Goal: Communication & Community: Answer question/provide support

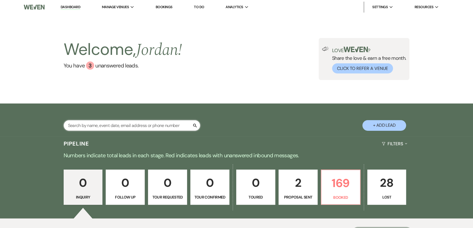
click at [120, 128] on input "text" at bounding box center [132, 125] width 137 height 11
type input "britt"
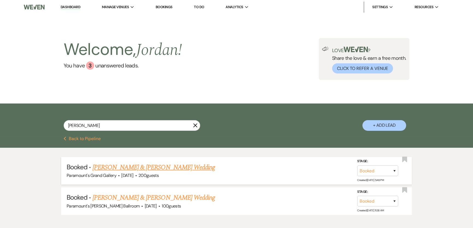
click at [169, 168] on link "[PERSON_NAME] & [PERSON_NAME] Wedding" at bounding box center [154, 168] width 122 height 10
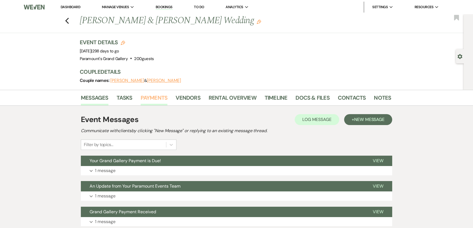
click at [162, 96] on link "Payments" at bounding box center [154, 99] width 27 height 12
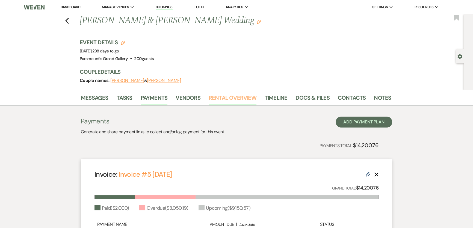
click at [241, 98] on link "Rental Overview" at bounding box center [233, 99] width 48 height 12
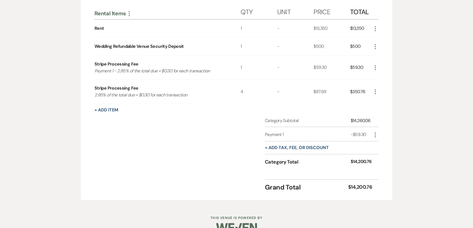
scroll to position [149, 0]
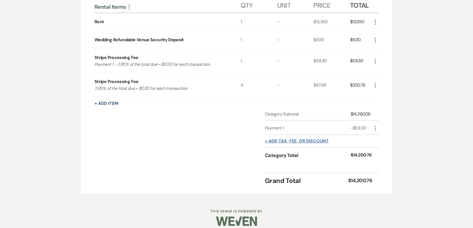
click at [317, 142] on button "+ Add tax, fee, or discount" at bounding box center [297, 141] width 64 height 4
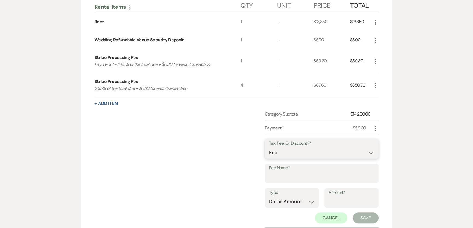
click at [284, 150] on select "Fee Discount Tax" at bounding box center [321, 152] width 105 height 11
select select "2"
click at [269, 147] on select "Fee Discount Tax" at bounding box center [321, 152] width 105 height 11
click at [285, 173] on input "Fee Name*" at bounding box center [321, 177] width 105 height 11
type input "Payment 2"
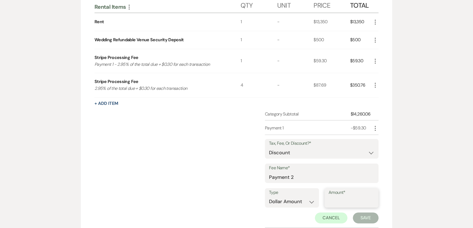
click at [351, 204] on input "Amount*" at bounding box center [352, 201] width 46 height 11
type input "87.69"
click at [369, 218] on button "Save" at bounding box center [366, 217] width 26 height 11
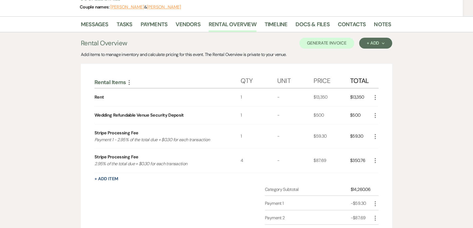
scroll to position [0, 0]
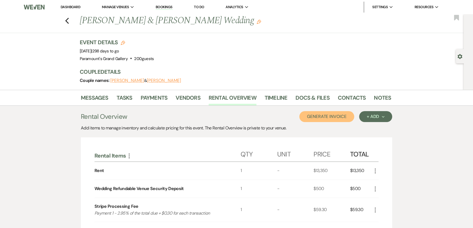
click at [330, 114] on button "Generate Invoice" at bounding box center [326, 116] width 55 height 11
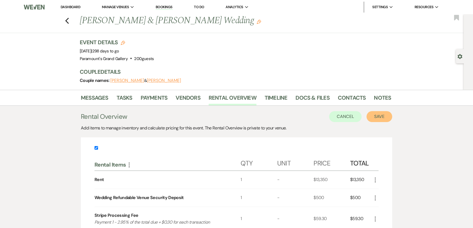
click at [377, 118] on button "Save" at bounding box center [380, 116] width 26 height 11
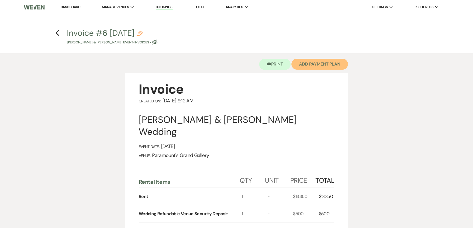
click at [304, 68] on button "Add Payment Plan" at bounding box center [319, 64] width 57 height 11
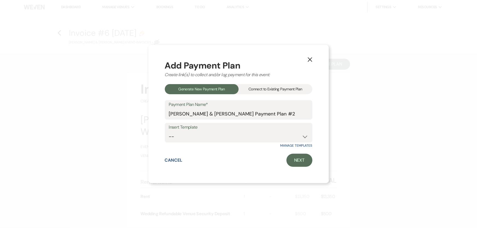
click at [264, 93] on div "Connect to Existing Payment Plan" at bounding box center [275, 89] width 74 height 10
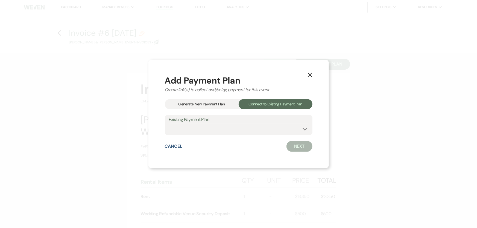
click at [266, 89] on div "Create link(s) to collect and/or log payment for this event:" at bounding box center [238, 90] width 147 height 7
click at [238, 136] on div "Add Payment Plan Create link(s) to collect and/or log payment for this event: G…" at bounding box center [238, 114] width 147 height 76
drag, startPoint x: 240, startPoint y: 130, endPoint x: 240, endPoint y: 134, distance: 4.1
click at [240, 130] on select "Alexandria Toay & Brittin Payton's Payment Plan #1" at bounding box center [238, 129] width 139 height 11
select select "24006"
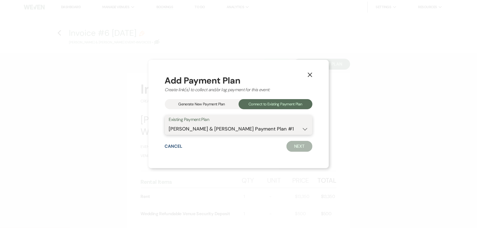
click at [169, 124] on select "Alexandria Toay & Brittin Payton's Payment Plan #1" at bounding box center [238, 129] width 139 height 11
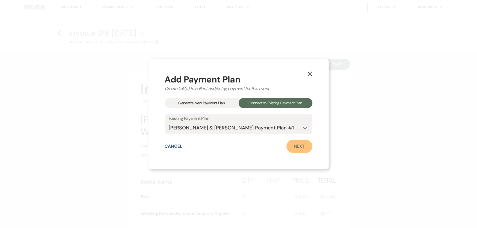
click at [288, 146] on link "Next" at bounding box center [299, 146] width 26 height 13
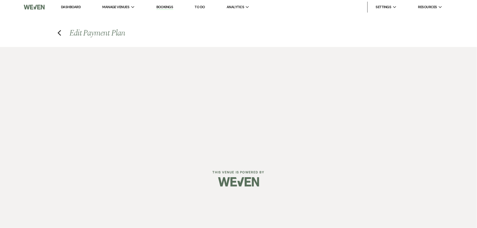
select select "28694"
select select "1"
select select "2"
select select "flat"
select select "2"
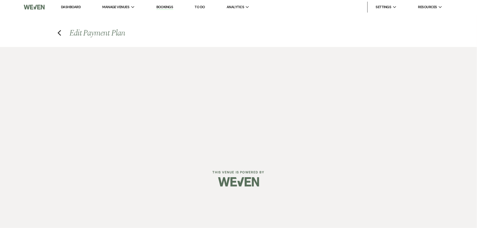
select select "flat"
select select "true"
select select "client"
select select "weeks"
select select "2"
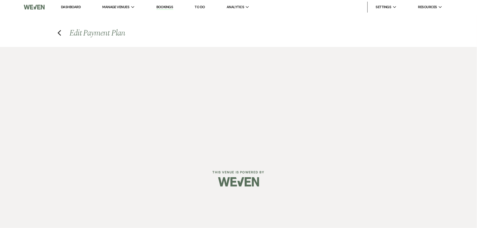
select select "flat"
select select "true"
select select "client"
select select "weeks"
select select "2"
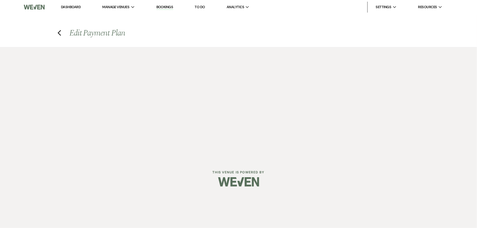
select select "flat"
select select "true"
select select "client"
select select "weeks"
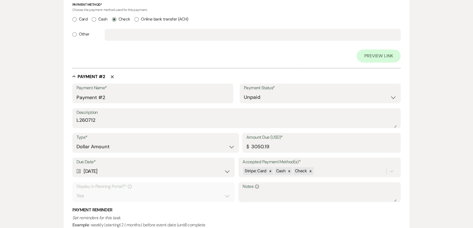
scroll to position [298, 0]
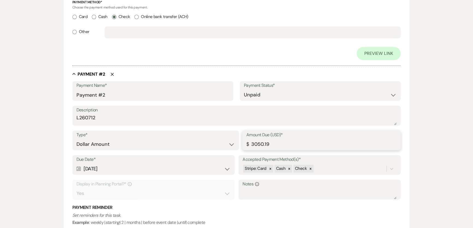
drag, startPoint x: 274, startPoint y: 143, endPoint x: 183, endPoint y: 148, distance: 91.7
click at [183, 148] on div "Type* Dollar Amount Percentage of Grand Total Amount Due (USD)* $ 3050.19" at bounding box center [236, 143] width 329 height 25
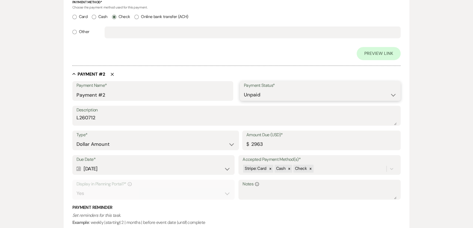
type input "2963.00"
click at [275, 94] on select "Paid Unpaid" at bounding box center [320, 95] width 153 height 11
select select "1"
click at [244, 90] on select "Paid Unpaid" at bounding box center [320, 95] width 153 height 11
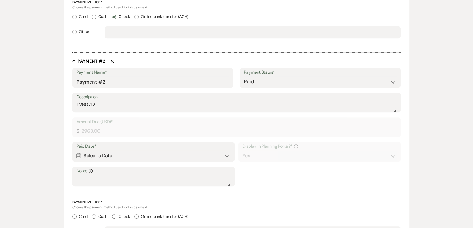
click at [113, 157] on div "Calendar Select a Date Expand" at bounding box center [153, 155] width 154 height 11
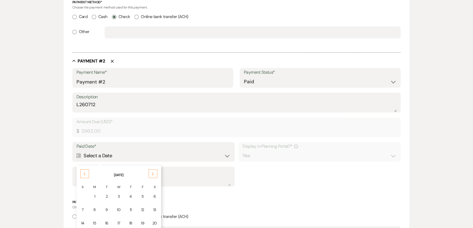
scroll to position [347, 0]
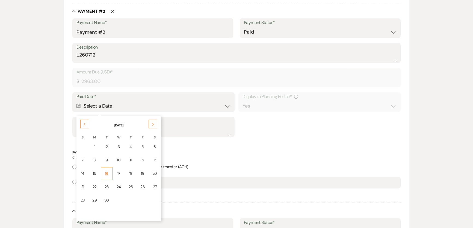
click at [108, 170] on td "16" at bounding box center [107, 173] width 12 height 13
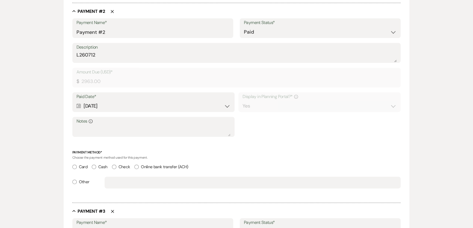
click at [123, 165] on label "Check" at bounding box center [121, 166] width 18 height 7
click at [116, 165] on input "Check" at bounding box center [114, 167] width 4 height 4
radio input "true"
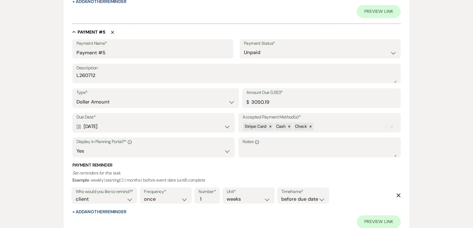
scroll to position [972, 0]
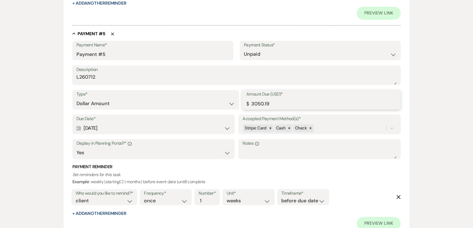
drag, startPoint x: 270, startPoint y: 104, endPoint x: 247, endPoint y: 101, distance: 23.7
click at [247, 101] on div "Amount Due (USD)* $ 3050.19" at bounding box center [321, 100] width 158 height 20
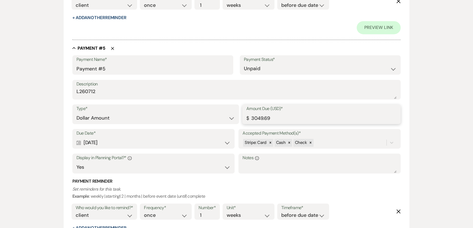
scroll to position [1010, 0]
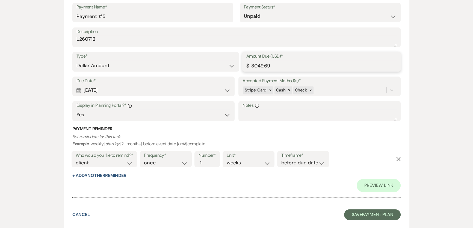
type input "3049.69"
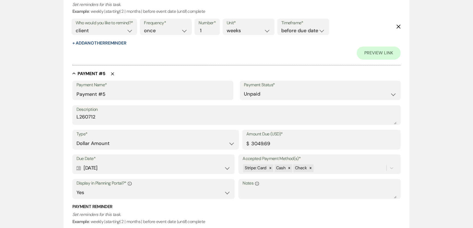
scroll to position [935, 0]
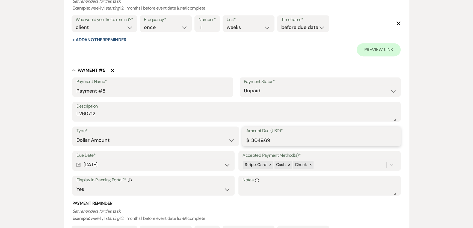
drag, startPoint x: 276, startPoint y: 136, endPoint x: 216, endPoint y: 135, distance: 59.8
click at [216, 135] on div "Type* Dollar Amount Percentage of Grand Total Amount Due (USD)* $ 3049.69" at bounding box center [236, 138] width 329 height 25
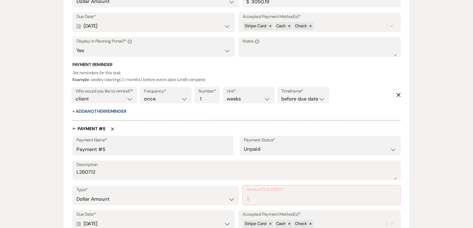
scroll to position [772, 0]
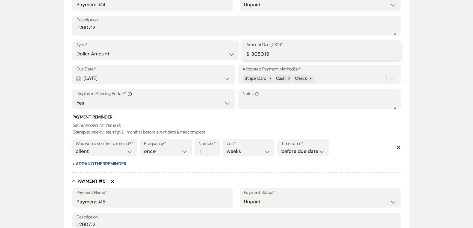
drag, startPoint x: 274, startPoint y: 51, endPoint x: 200, endPoint y: 60, distance: 74.1
click at [200, 60] on div "Type* Dollar Amount Percentage of Grand Total Amount Due (USD)* $ 3050.19" at bounding box center [236, 52] width 329 height 25
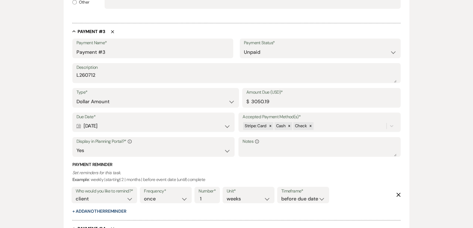
scroll to position [524, 0]
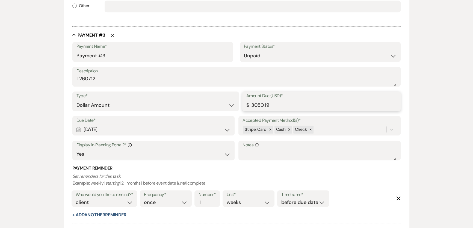
drag, startPoint x: 292, startPoint y: 104, endPoint x: 237, endPoint y: 105, distance: 55.5
click at [237, 105] on div "Type* Dollar Amount Percentage of Grand Total Amount Due (USD)* $ 3050.19" at bounding box center [236, 103] width 329 height 25
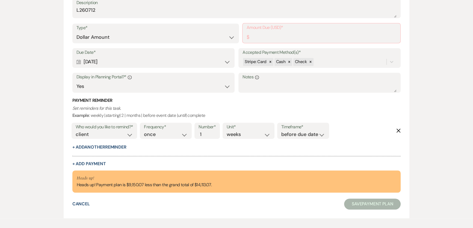
scroll to position [1011, 0]
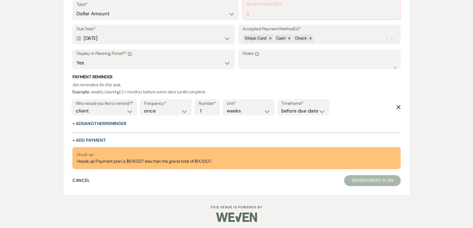
click at [389, 118] on div "Who would you like to remind?* client venue both Frequency* once daily weekly m…" at bounding box center [235, 109] width 331 height 23
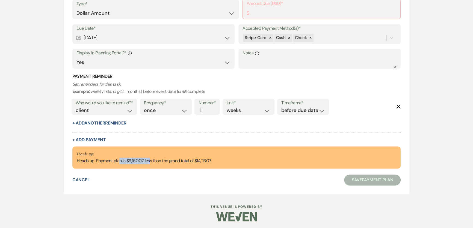
drag, startPoint x: 120, startPoint y: 160, endPoint x: 151, endPoint y: 161, distance: 30.6
click at [151, 161] on div "Heads up! Heads up! Payment plan is $9,150.07 less than the grand total of $14,…" at bounding box center [144, 158] width 135 height 14
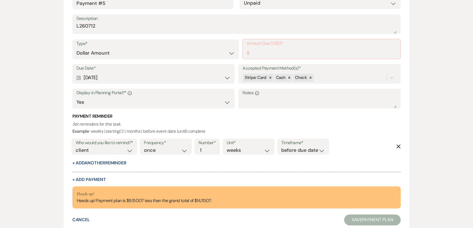
scroll to position [937, 0]
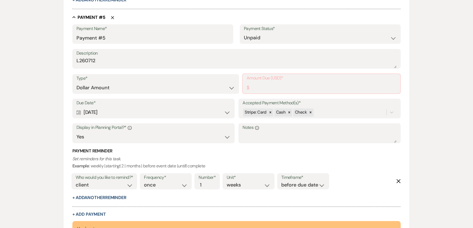
click at [354, 166] on p "Set reminders for this task. Example : weekly | starting | 2 | months | before …" at bounding box center [236, 162] width 329 height 14
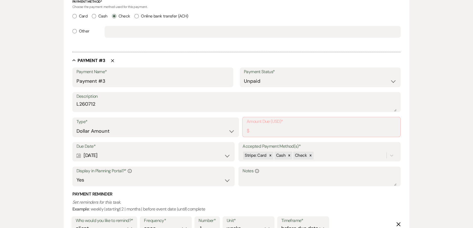
scroll to position [490, 0]
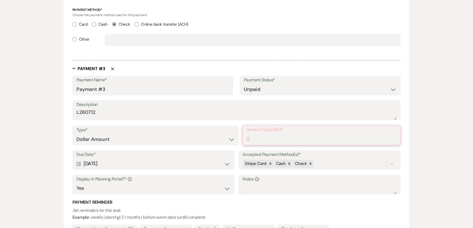
click at [327, 142] on input "Amount Due (USD)*" at bounding box center [322, 139] width 150 height 11
type input "3050.02"
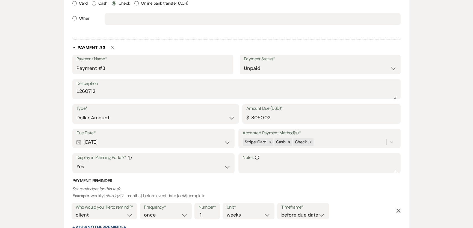
scroll to position [540, 0]
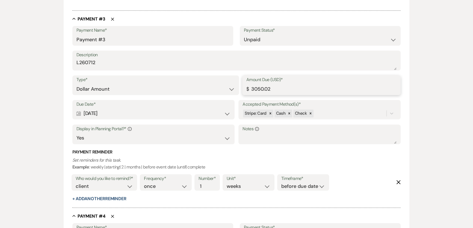
drag, startPoint x: 244, startPoint y: 86, endPoint x: 233, endPoint y: 86, distance: 11.2
click at [233, 86] on div "Type* Dollar Amount Percentage of Grand Total Amount Due (USD)* $ 3050.02" at bounding box center [236, 87] width 329 height 25
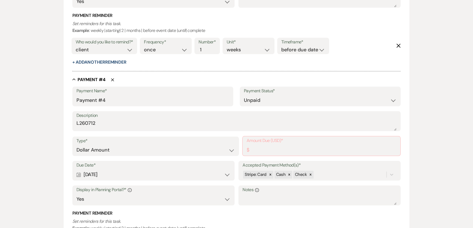
scroll to position [689, 0]
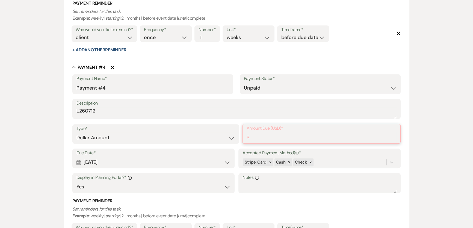
click at [283, 137] on input "Amount Due (USD)*" at bounding box center [322, 137] width 150 height 11
paste input "3050.02"
type input "3050.02"
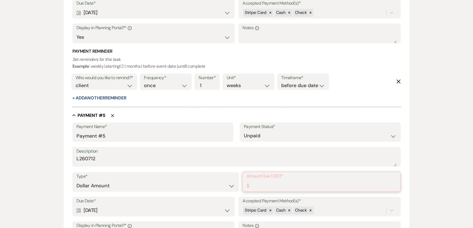
click at [280, 187] on input "Amount Due (USD)*" at bounding box center [322, 185] width 150 height 11
paste input "3050.02"
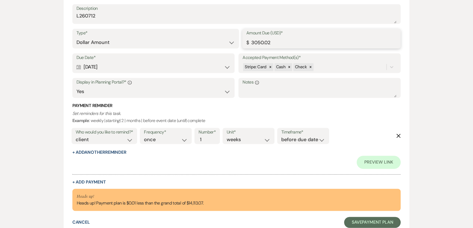
scroll to position [1051, 0]
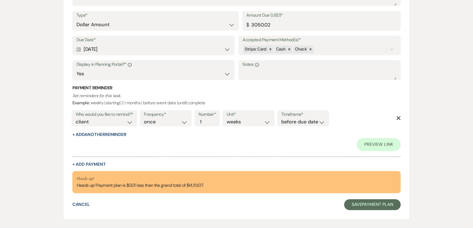
click at [271, 156] on div "Collapse Payment # 5 Delete Payment Name* Payment #5 Payment Status* Paid Unpai…" at bounding box center [236, 59] width 329 height 215
click at [286, 27] on input "3050.02" at bounding box center [321, 24] width 150 height 11
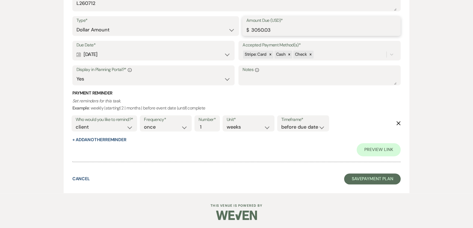
scroll to position [1044, 0]
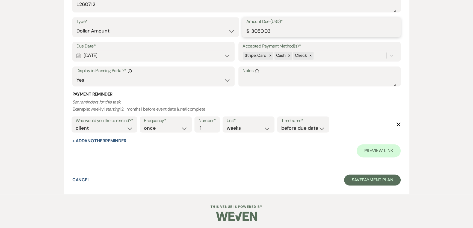
type input "3050.03"
click at [303, 99] on p "Set reminders for this task. Example : weekly | starting | 2 | months | before …" at bounding box center [236, 106] width 329 height 14
click at [368, 178] on button "Save Payment Plan" at bounding box center [372, 180] width 57 height 11
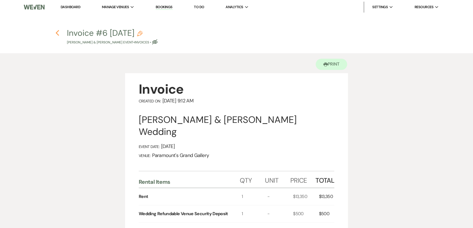
click at [58, 31] on use "button" at bounding box center [57, 33] width 4 height 6
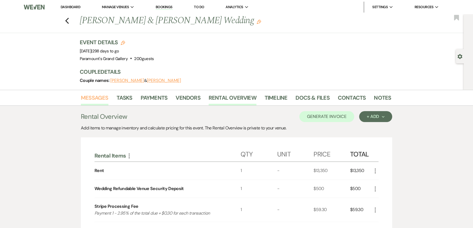
click at [102, 97] on link "Messages" at bounding box center [95, 99] width 28 height 12
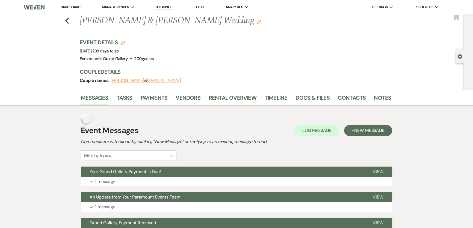
click at [364, 127] on div "Event Messages Log Log Message + New Message Communicate with clients by clicki…" at bounding box center [236, 143] width 311 height 36
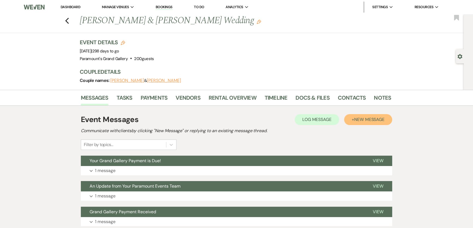
drag, startPoint x: 363, startPoint y: 119, endPoint x: 360, endPoint y: 122, distance: 3.7
click at [363, 119] on span "New Message" at bounding box center [369, 120] width 30 height 6
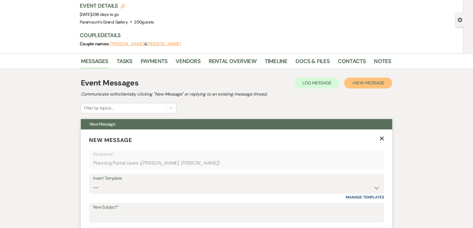
scroll to position [99, 0]
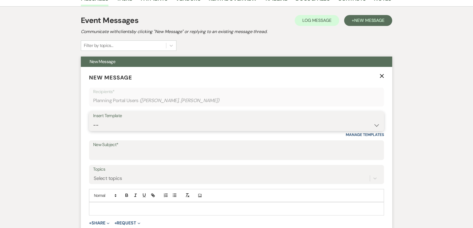
click at [131, 123] on select "-- Weven Planning Portal Introduction (Booked Events) 6 Month Consultation 9 Mo…" at bounding box center [236, 125] width 287 height 11
select select "1909"
click at [93, 120] on select "-- Weven Planning Portal Introduction (Booked Events) 6 Month Consultation 9 Mo…" at bounding box center [236, 125] width 287 height 11
type input "Grand Gallery Payment Received"
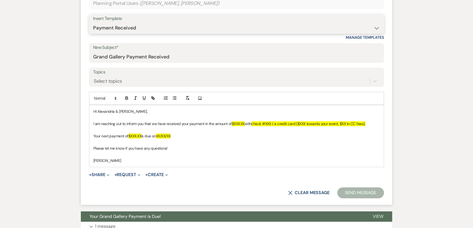
scroll to position [199, 0]
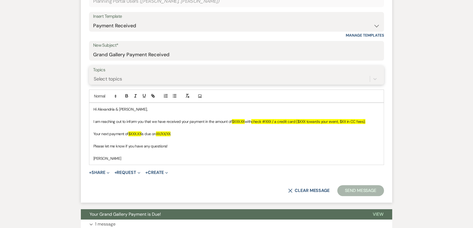
click at [121, 78] on div "Select topics" at bounding box center [108, 78] width 28 height 7
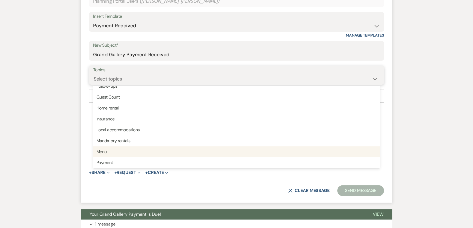
scroll to position [74, 0]
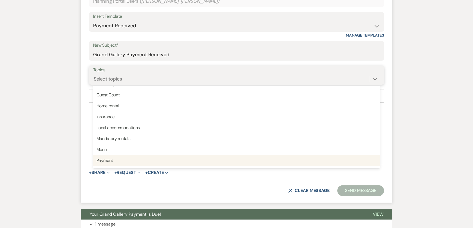
click at [119, 160] on div "Payment" at bounding box center [236, 160] width 287 height 11
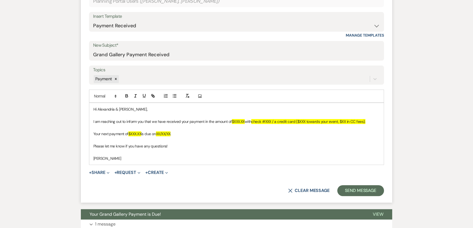
click at [60, 135] on div "Messages Tasks Payments Vendors Rental Overview Timeline Docs & Files Contacts …" at bounding box center [236, 178] width 473 height 575
drag, startPoint x: 235, startPoint y: 121, endPoint x: 246, endPoint y: 122, distance: 11.0
click at [245, 122] on span "$XXX.XX" at bounding box center [238, 121] width 13 height 5
drag, startPoint x: 271, startPoint y: 122, endPoint x: 278, endPoint y: 124, distance: 7.4
click at [278, 124] on p "I am reaching out to inform you that we have received your payment in the amoun…" at bounding box center [236, 122] width 286 height 6
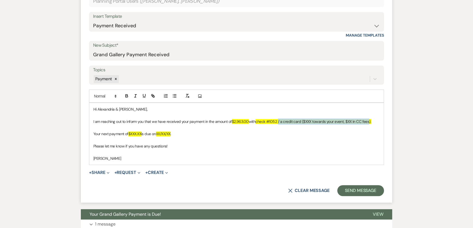
drag, startPoint x: 280, startPoint y: 121, endPoint x: 371, endPoint y: 122, distance: 91.2
click at [371, 122] on span "check #1052 / a credit card ($XXX towards your event, $XX in CC fees)." at bounding box center [313, 121] width 116 height 5
click at [247, 132] on p "Your next payment of $XXX.XX is due on XX/XX/XX ." at bounding box center [236, 134] width 286 height 6
drag, startPoint x: 131, startPoint y: 133, endPoint x: 143, endPoint y: 134, distance: 11.8
click at [143, 134] on p "Your next payment of $XXX.XX is due on XX/XX/XX ." at bounding box center [236, 134] width 286 height 6
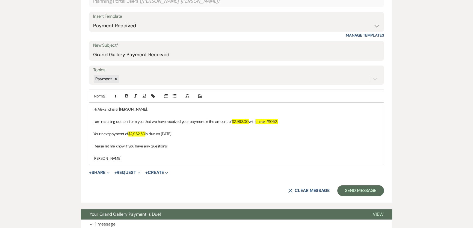
click at [35, 151] on div "Messages Tasks Payments Vendors Rental Overview Timeline Docs & Files Contacts …" at bounding box center [236, 178] width 473 height 575
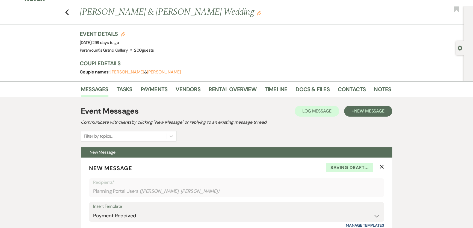
scroll to position [0, 0]
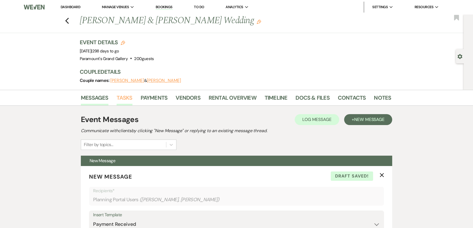
click at [121, 97] on link "Tasks" at bounding box center [125, 99] width 16 height 12
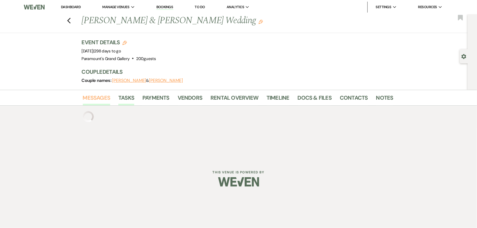
click at [96, 99] on link "Messages" at bounding box center [97, 99] width 28 height 12
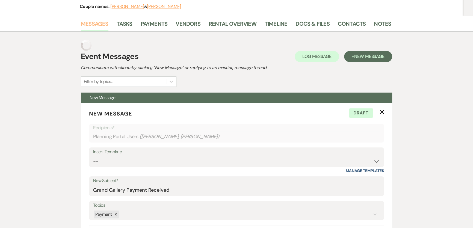
scroll to position [223, 0]
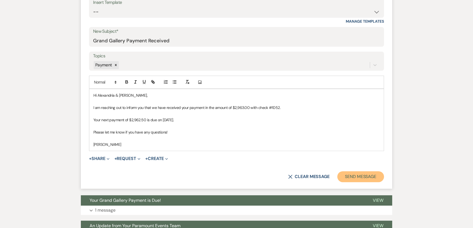
click at [348, 176] on button "Send Message" at bounding box center [360, 176] width 47 height 11
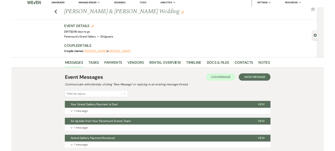
scroll to position [0, 0]
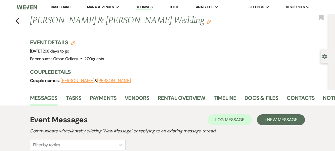
drag, startPoint x: 164, startPoint y: 68, endPoint x: 118, endPoint y: 48, distance: 50.1
click at [164, 68] on h3 "Couple Details" at bounding box center [176, 72] width 293 height 8
click at [58, 5] on link "Dashboard" at bounding box center [61, 7] width 20 height 5
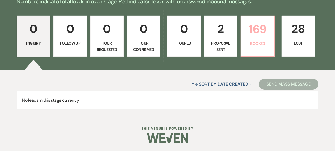
click at [249, 47] on link "169 Booked" at bounding box center [258, 36] width 34 height 41
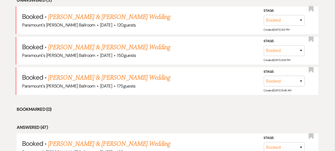
scroll to position [238, 0]
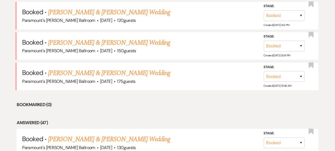
click at [88, 11] on link "[PERSON_NAME] & [PERSON_NAME] Wedding" at bounding box center [109, 12] width 122 height 10
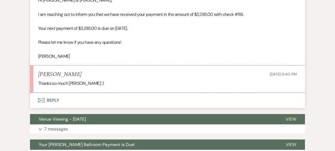
click at [71, 101] on button "Envelope Reply" at bounding box center [167, 100] width 275 height 15
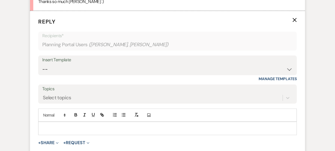
scroll to position [282, 0]
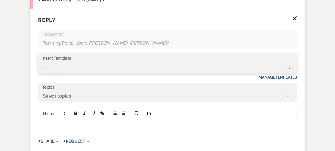
click at [88, 65] on select "-- Weven Planning Portal Introduction (Booked Events) 6 Month Consultation 9 Mo…" at bounding box center [167, 67] width 251 height 11
select select "1491"
click at [42, 62] on select "-- Weven Planning Portal Introduction (Booked Events) 6 Month Consultation 9 Mo…" at bounding box center [167, 67] width 251 height 11
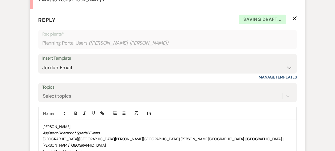
drag, startPoint x: 41, startPoint y: 125, endPoint x: 64, endPoint y: 123, distance: 23.4
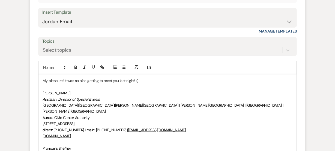
scroll to position [418, 0]
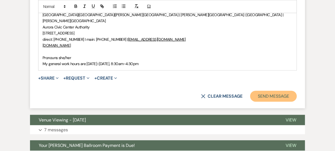
click at [284, 92] on button "Send Message" at bounding box center [273, 96] width 47 height 11
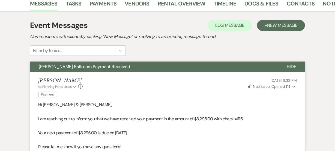
scroll to position [0, 0]
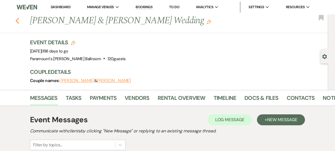
click at [19, 20] on icon "Previous" at bounding box center [17, 20] width 4 height 7
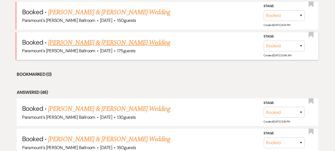
click at [73, 40] on link "[PERSON_NAME] & [PERSON_NAME] Wedding" at bounding box center [109, 43] width 122 height 10
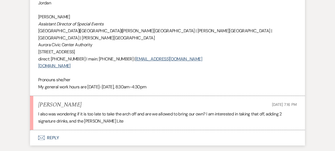
scroll to position [376, 0]
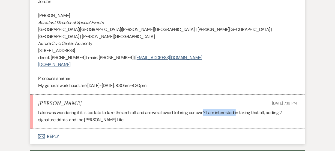
drag, startPoint x: 205, startPoint y: 96, endPoint x: 238, endPoint y: 100, distance: 33.6
click at [238, 109] on p "I also was wondering if it is too late to take the arch off and are we allowed …" at bounding box center [167, 116] width 259 height 14
click at [271, 109] on p "I also was wondering if it is too late to take the arch off and are we allowed …" at bounding box center [167, 116] width 259 height 14
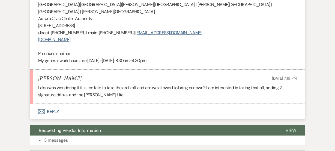
click at [56, 104] on button "Envelope Reply" at bounding box center [167, 111] width 275 height 15
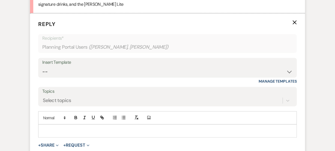
scroll to position [495, 0]
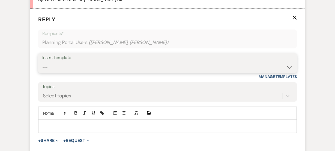
click at [71, 62] on select "-- Weven Planning Portal Introduction (Booked Events) 6 Month Consultation 9 Mo…" at bounding box center [167, 67] width 251 height 11
select select "1491"
click at [42, 62] on select "-- Weven Planning Portal Introduction (Booked Events) 6 Month Consultation 9 Mo…" at bounding box center [167, 67] width 251 height 11
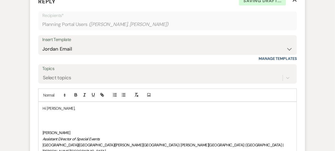
scroll to position [520, 0]
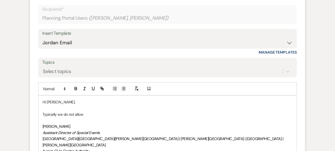
click at [80, 117] on p at bounding box center [168, 120] width 250 height 6
drag, startPoint x: 86, startPoint y: 101, endPoint x: 43, endPoint y: 98, distance: 43.0
click at [43, 111] on p "Typically we do not allow" at bounding box center [168, 114] width 250 height 6
click at [166, 111] on p "Yes, we can make that switch for you. I will notate that you are wanting to rem…" at bounding box center [168, 114] width 250 height 6
click at [200, 111] on p "Yes, we can make that switch for you. I will notate that you are wanting to rem…" at bounding box center [168, 114] width 250 height 6
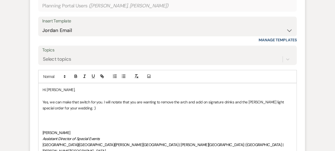
scroll to position [538, 0]
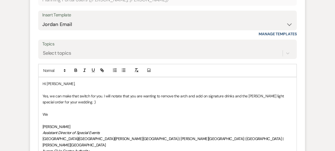
click at [60, 111] on p "We" at bounding box center [168, 114] width 250 height 6
drag, startPoint x: 55, startPoint y: 100, endPoint x: 42, endPoint y: 99, distance: 13.1
click at [41, 99] on div "Hi Ashley, Yes, we can make that switch for you. I will notate that you are wan…" at bounding box center [168, 135] width 258 height 117
click at [95, 111] on p "At your next" at bounding box center [168, 114] width 250 height 6
drag, startPoint x: 81, startPoint y: 98, endPoint x: 35, endPoint y: 98, distance: 46.2
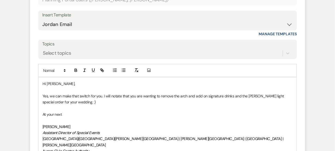
click at [35, 98] on form "Reply X Draft Recipients* Planning Portal Users ( Phil Clark, Ashley Nedlo ) In…" at bounding box center [167, 99] width 275 height 266
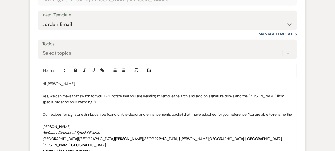
scroll to position [544, 0]
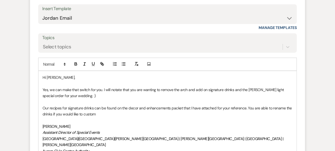
click at [111, 105] on p "Our recipes for signature drinks can be found on the decor and enhancements pac…" at bounding box center [168, 111] width 250 height 12
drag, startPoint x: 114, startPoint y: 101, endPoint x: 110, endPoint y: 101, distance: 3.9
click at [110, 105] on p "Our recipes for signature drinks can be found on the decor and enhancements pac…" at bounding box center [168, 111] width 250 height 12
click at [149, 99] on p at bounding box center [168, 102] width 250 height 6
click at [134, 105] on p "Our recipes for signature drinks can be found on the decor and enhancements pac…" at bounding box center [168, 111] width 250 height 12
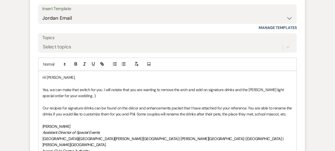
click at [179, 105] on p "Our recipes for signature drinks can be found on the décor and enhancements pac…" at bounding box center [168, 111] width 250 height 12
click at [266, 117] on p at bounding box center [168, 120] width 250 height 6
click at [279, 105] on p "Our recipes for signature drinks can be found on the décor and enhancements pac…" at bounding box center [168, 111] width 250 height 12
click at [288, 105] on p "Our recipes for signature drinks can be found on the décor and enhancements pac…" at bounding box center [168, 111] width 250 height 12
click at [260, 105] on p "Our recipes for signature drinks can be found on the décor and enhancements pac…" at bounding box center [168, 111] width 250 height 12
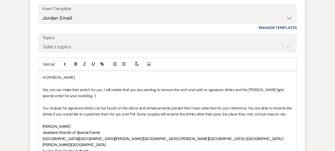
click at [261, 105] on p "Our recipes for signature drinks can be found on the décor and enhancements pac…" at bounding box center [168, 111] width 250 height 12
click at [255, 105] on p "Our recipes for signature drinks can be found on the décor and enhancements pac…" at bounding box center [168, 111] width 250 height 12
click at [192, 105] on p "Our recipes for signature drinks can be found on the décor and enhancements pac…" at bounding box center [168, 111] width 250 height 12
click at [255, 105] on p "Our recipes for signature drinks can be found on the décor and enhancements pac…" at bounding box center [168, 111] width 250 height 12
drag, startPoint x: 278, startPoint y: 97, endPoint x: 284, endPoint y: 99, distance: 6.2
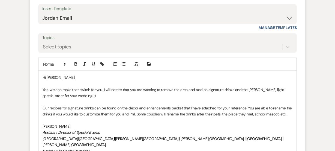
click at [278, 105] on p "Our recipes for signature drinks can be found on the décor and enhancements pac…" at bounding box center [168, 111] width 250 height 12
click at [290, 105] on p "Our recipes for signature drinks can be found on the décor and enhancements pac…" at bounding box center [168, 111] width 250 height 12
click at [255, 105] on p "Our recipes for signature drinks can be found on the décor and enhancements pac…" at bounding box center [168, 111] width 250 height 12
click at [291, 105] on p "Our recipes for signature drinks can be found on the décor and enhancements pac…" at bounding box center [168, 111] width 250 height 12
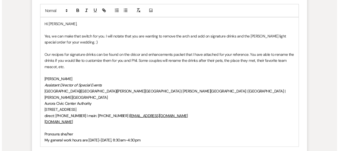
scroll to position [644, 0]
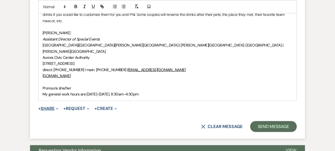
click at [45, 106] on button "+ Share Expand" at bounding box center [48, 108] width 20 height 4
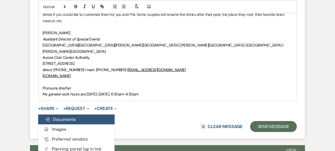
click at [55, 116] on span "Doc Upload Documents" at bounding box center [60, 119] width 31 height 6
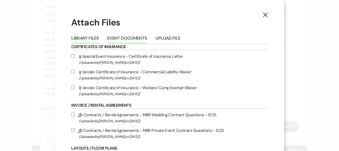
click at [123, 40] on button "Event Documents" at bounding box center [127, 40] width 40 height 8
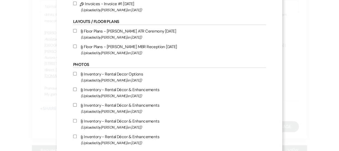
scroll to position [124, 0]
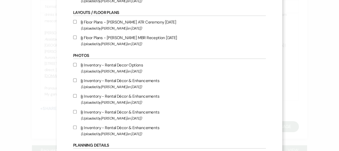
click at [123, 80] on label "Attach File Inventory - Rental Décor & Enhancements (Uploaded by Jordan Scherpe…" at bounding box center [169, 83] width 193 height 13
click at [77, 80] on input "Attach File Inventory - Rental Décor & Enhancements (Uploaded by Jordan Scherpe…" at bounding box center [75, 80] width 4 height 4
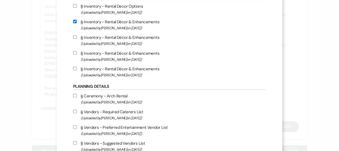
scroll to position [174, 0]
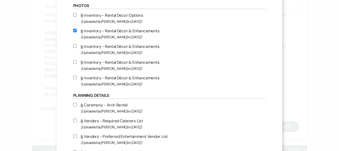
click at [128, 32] on label "Attach File Inventory - Rental Décor & Enhancements (Uploaded by Jordan Scherpe…" at bounding box center [169, 33] width 193 height 13
click at [77, 32] on input "Attach File Inventory - Rental Décor & Enhancements (Uploaded by Jordan Scherpe…" at bounding box center [75, 31] width 4 height 4
checkbox input "false"
click at [127, 79] on label "Attach File Inventory - Rental Décor & Enhancements (Uploaded by Jordan Scherpe…" at bounding box center [169, 80] width 193 height 13
click at [77, 79] on input "Attach File Inventory - Rental Décor & Enhancements (Uploaded by Jordan Scherpe…" at bounding box center [75, 78] width 4 height 4
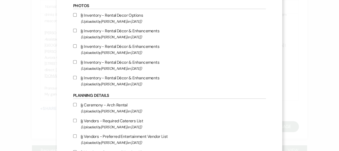
checkbox input "true"
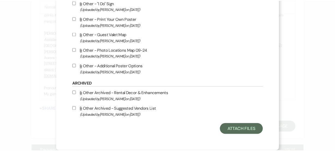
scroll to position [398, 0]
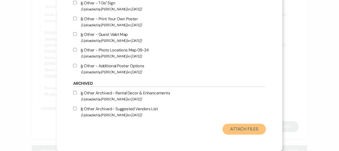
click at [230, 125] on button "Attach Files" at bounding box center [244, 128] width 43 height 11
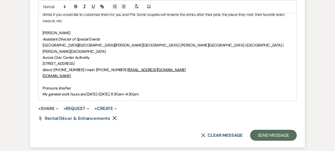
scroll to position [669, 0]
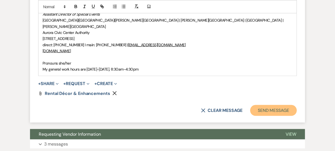
click at [278, 105] on button "Send Message" at bounding box center [273, 110] width 47 height 11
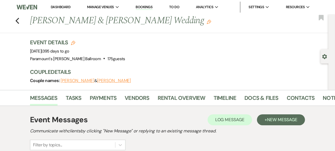
scroll to position [0, 0]
click at [270, 99] on link "Docs & Files" at bounding box center [262, 99] width 34 height 12
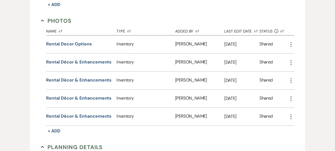
scroll to position [347, 0]
click at [292, 41] on icon "More" at bounding box center [291, 44] width 7 height 7
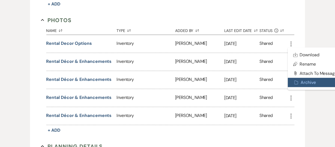
click at [309, 79] on button "Archive Archive" at bounding box center [315, 82] width 55 height 9
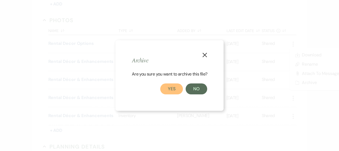
click at [178, 88] on button "Yes" at bounding box center [171, 88] width 23 height 11
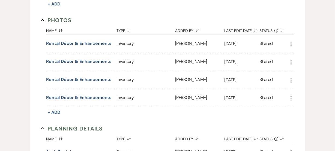
click at [291, 78] on icon "More" at bounding box center [291, 80] width 7 height 7
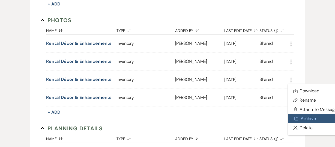
click at [302, 116] on button "Archive Archive" at bounding box center [315, 118] width 55 height 9
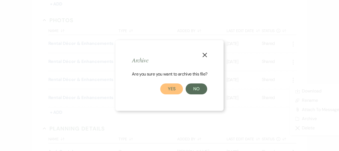
click at [166, 86] on button "Yes" at bounding box center [171, 88] width 23 height 11
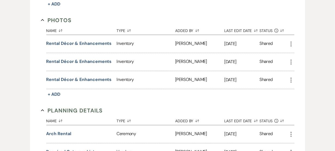
click at [293, 42] on icon "More" at bounding box center [291, 44] width 7 height 7
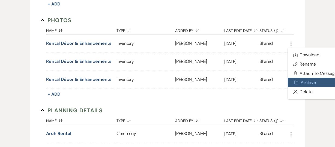
click at [306, 83] on button "Archive Archive" at bounding box center [315, 82] width 55 height 9
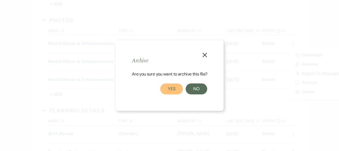
click at [171, 88] on button "Yes" at bounding box center [171, 88] width 23 height 11
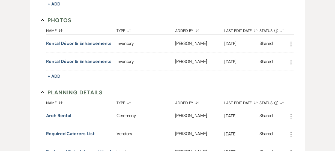
click at [288, 42] on icon "More" at bounding box center [291, 44] width 7 height 7
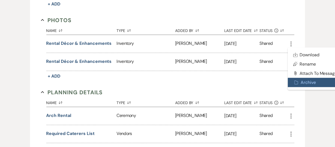
click at [297, 81] on use "button" at bounding box center [297, 83] width 4 height 4
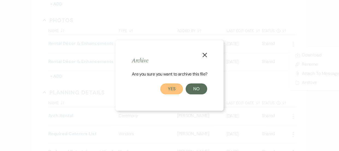
click at [178, 85] on button "Yes" at bounding box center [171, 88] width 23 height 11
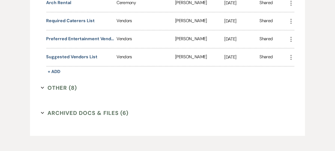
scroll to position [466, 0]
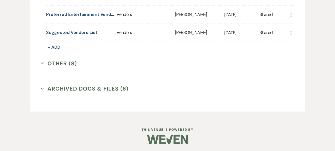
click at [63, 63] on button "Other (8) Expand" at bounding box center [59, 63] width 36 height 8
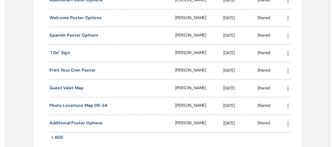
scroll to position [541, 0]
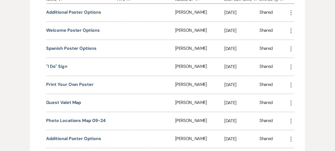
click at [292, 11] on icon "More" at bounding box center [291, 13] width 7 height 7
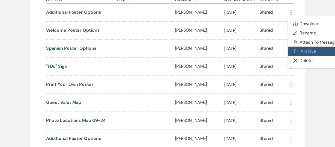
click at [300, 49] on button "Archive Archive" at bounding box center [315, 51] width 55 height 9
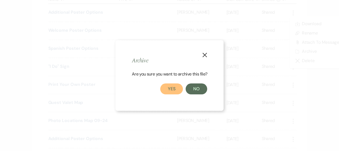
click at [167, 91] on button "Yes" at bounding box center [171, 88] width 23 height 11
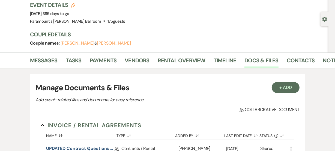
scroll to position [0, 0]
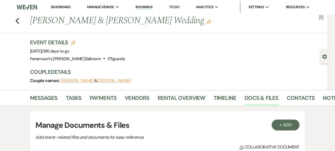
click at [56, 5] on link "Dashboard" at bounding box center [61, 7] width 20 height 5
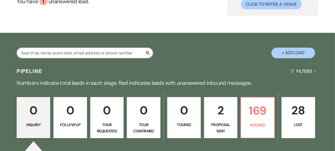
scroll to position [124, 0]
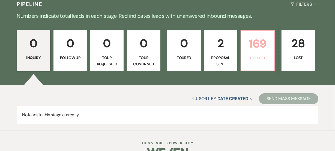
click at [268, 48] on p "169" at bounding box center [258, 43] width 26 height 18
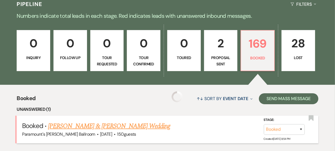
scroll to position [213, 0]
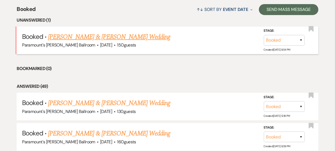
click at [98, 36] on link "[PERSON_NAME] & [PERSON_NAME] Wedding" at bounding box center [109, 37] width 122 height 10
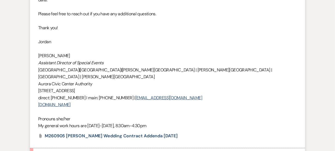
scroll to position [497, 0]
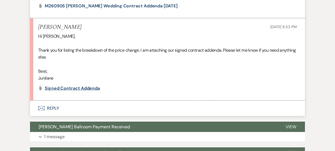
click at [60, 87] on span "Signed Contract Addenda" at bounding box center [72, 88] width 55 height 6
click at [56, 110] on button "Envelope Reply" at bounding box center [167, 108] width 275 height 15
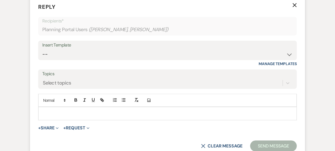
scroll to position [602, 0]
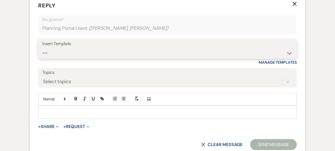
click at [89, 52] on select "-- Weven Planning Portal Introduction (Booked Events) 6 Month Consultation 9 Mo…" at bounding box center [167, 53] width 251 height 11
select select "1491"
click at [42, 48] on select "-- Weven Planning Portal Introduction (Booked Events) 6 Month Consultation 9 Mo…" at bounding box center [167, 53] width 251 height 11
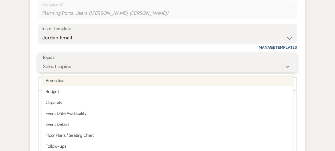
click at [52, 72] on div "option Amenities focused, 1 of 20. 20 results available. Use Up and Down to cho…" at bounding box center [167, 66] width 251 height 10
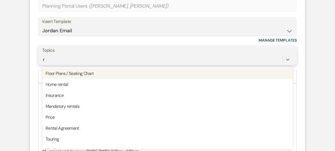
type input "re"
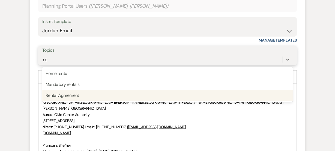
click at [82, 97] on div "Rental Agreement" at bounding box center [167, 95] width 251 height 11
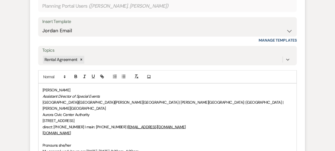
click at [32, 94] on form "Reply X Saving draft... Recipients* Planning Portal Users ( Alex Hall, Junilane…" at bounding box center [167, 84] width 275 height 223
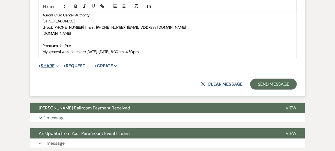
click at [54, 64] on button "+ Share Expand" at bounding box center [48, 66] width 20 height 4
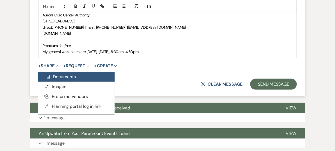
click at [63, 74] on span "Doc Upload Documents" at bounding box center [60, 77] width 31 height 6
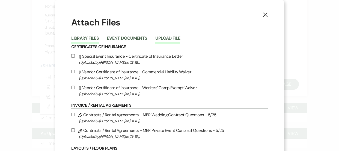
click at [167, 39] on button "Upload File" at bounding box center [167, 40] width 25 height 8
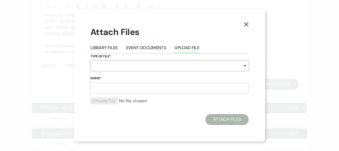
click at [123, 66] on select "Special Event Insurance Vendor Certificate of Insurance Contracts / Rental Agre…" at bounding box center [169, 65] width 158 height 11
select select "10"
click at [90, 60] on select "Special Event Insurance Vendor Certificate of Insurance Contracts / Rental Agre…" at bounding box center [169, 65] width 158 height 11
click at [122, 89] on input "Name*" at bounding box center [169, 87] width 158 height 11
paste input "M260905 Lusung-Hall Wedding Contract Addenda 9.5.26 - Countersigned"
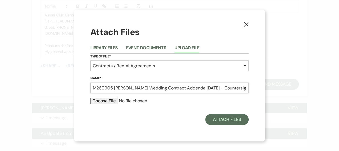
type input "M260905 Lusung-Hall Wedding Contract Addenda 9.5.26 - Countersigned"
click at [116, 102] on input "file" at bounding box center [169, 101] width 158 height 7
type input "C:\fakepath\M260905 Lusung-Hall Wedding Contract Addenda 9.5.26 - Countersigned…"
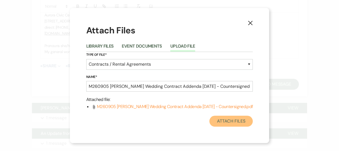
click at [220, 123] on button "Attach Files" at bounding box center [230, 121] width 43 height 11
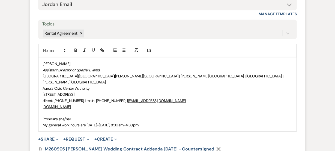
scroll to position [649, 0]
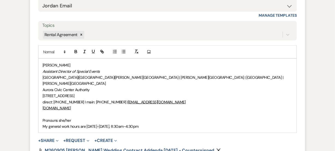
click at [41, 62] on div "Jordan Scherpe-Lencioni Assistant Director of Special Events Paramount Theatre …" at bounding box center [168, 96] width 258 height 74
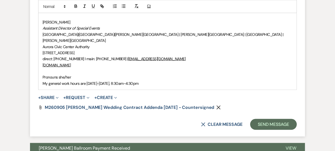
scroll to position [724, 0]
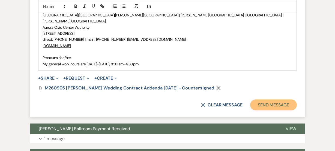
click at [291, 99] on button "Send Message" at bounding box center [273, 104] width 47 height 11
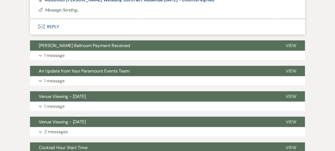
scroll to position [863, 0]
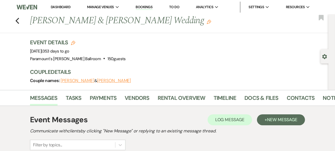
click at [60, 8] on link "Dashboard" at bounding box center [61, 7] width 20 height 5
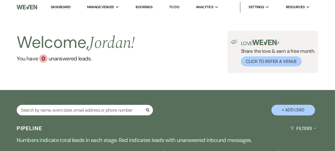
click at [197, 101] on div "Search + Add Lead" at bounding box center [167, 106] width 335 height 27
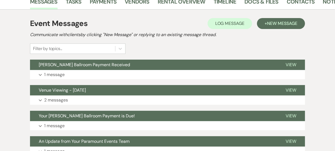
scroll to position [199, 0]
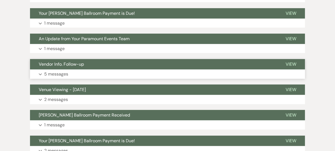
click at [118, 71] on button "Expand 5 messages" at bounding box center [167, 73] width 275 height 9
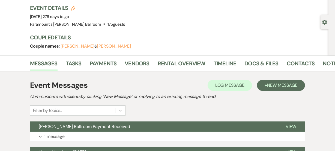
scroll to position [0, 0]
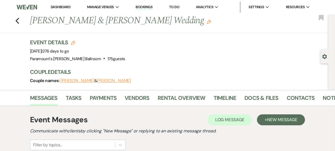
click at [62, 8] on link "Dashboard" at bounding box center [61, 7] width 20 height 5
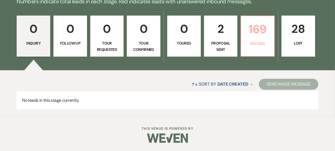
click at [254, 38] on p "169" at bounding box center [258, 29] width 26 height 18
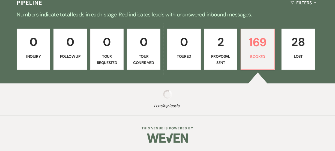
scroll to position [125, 0]
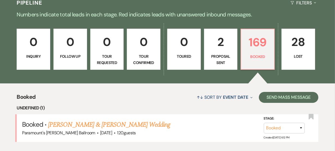
click at [82, 120] on link "[PERSON_NAME] & [PERSON_NAME] Wedding" at bounding box center [109, 125] width 122 height 10
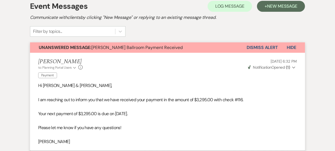
scroll to position [99, 0]
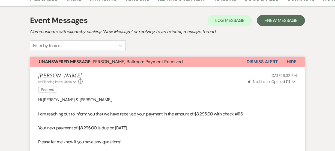
click at [258, 60] on button "Dismiss Alert" at bounding box center [262, 62] width 31 height 10
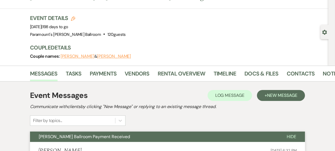
scroll to position [0, 0]
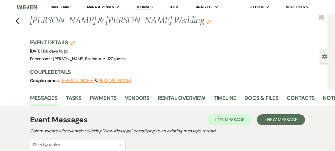
click at [63, 8] on link "Dashboard" at bounding box center [61, 7] width 20 height 5
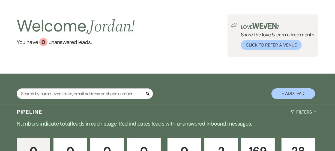
scroll to position [25, 0]
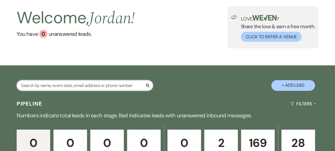
click at [85, 83] on input "text" at bounding box center [85, 85] width 137 height 11
type input "collin"
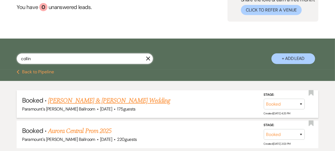
scroll to position [93, 0]
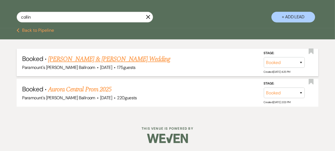
click at [108, 57] on link "[PERSON_NAME] & [PERSON_NAME] Wedding" at bounding box center [109, 59] width 122 height 10
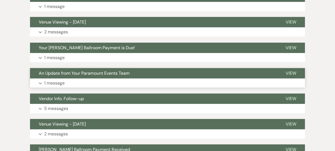
scroll to position [167, 0]
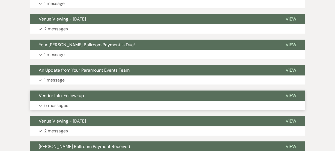
click at [72, 101] on button "Expand 5 messages" at bounding box center [167, 105] width 275 height 9
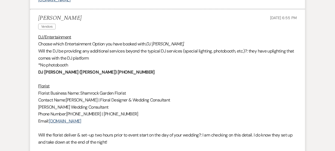
scroll to position [713, 0]
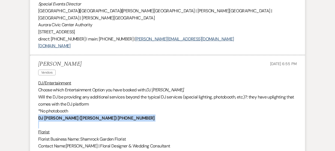
drag, startPoint x: 38, startPoint y: 110, endPoint x: 114, endPoint y: 114, distance: 76.3
click at [115, 114] on p "DJ [PERSON_NAME] ([PERSON_NAME]) [PHONE_NUMBER]" at bounding box center [167, 117] width 259 height 7
drag, startPoint x: 115, startPoint y: 111, endPoint x: 84, endPoint y: 108, distance: 30.4
click at [84, 114] on p "DJ [PERSON_NAME] ([PERSON_NAME]) [PHONE_NUMBER]" at bounding box center [167, 117] width 259 height 7
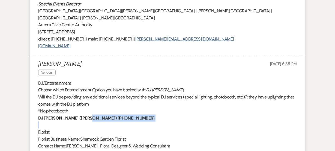
click at [130, 121] on p at bounding box center [167, 124] width 259 height 7
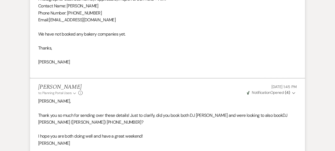
scroll to position [1011, 0]
